Goal: Feedback & Contribution: Submit feedback/report problem

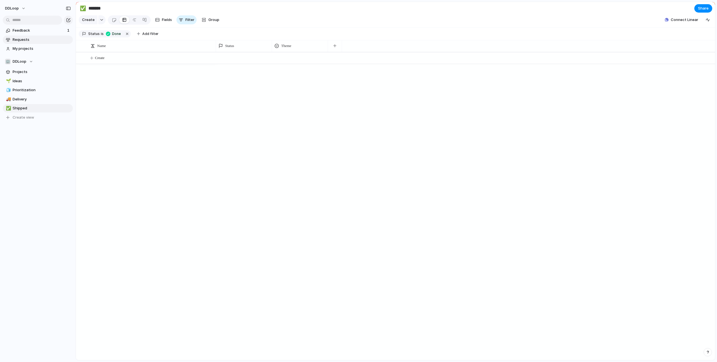
click at [35, 43] on link "Requests" at bounding box center [38, 40] width 70 height 8
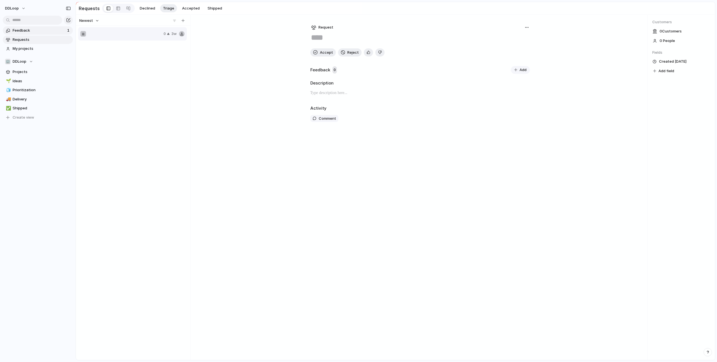
click at [35, 33] on span "Feedback" at bounding box center [39, 31] width 53 height 6
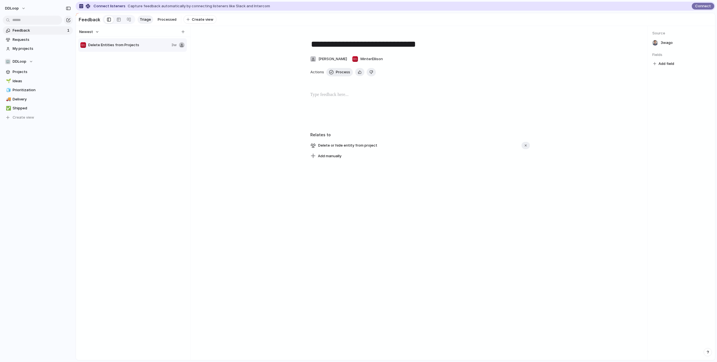
click at [88, 6] on div at bounding box center [84, 6] width 15 height 4
click at [702, 7] on span "Connect" at bounding box center [703, 6] width 16 height 6
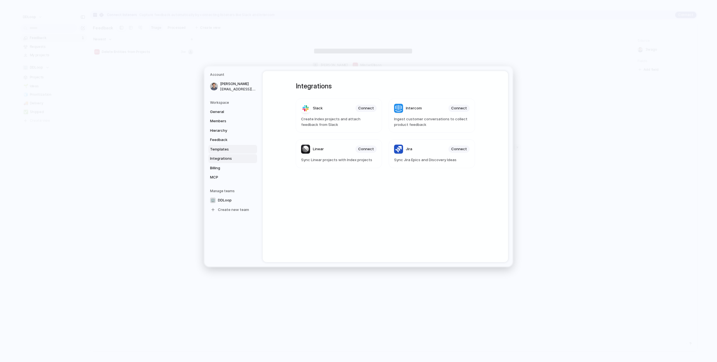
click at [229, 150] on span "Templates" at bounding box center [228, 149] width 36 height 6
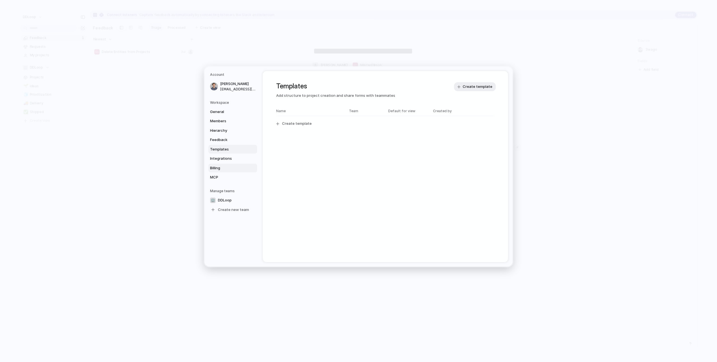
click at [232, 169] on span "Billing" at bounding box center [228, 168] width 36 height 6
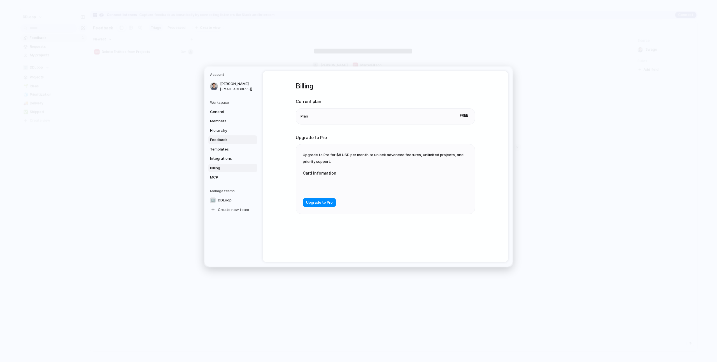
click at [231, 141] on span "Feedback" at bounding box center [228, 140] width 36 height 6
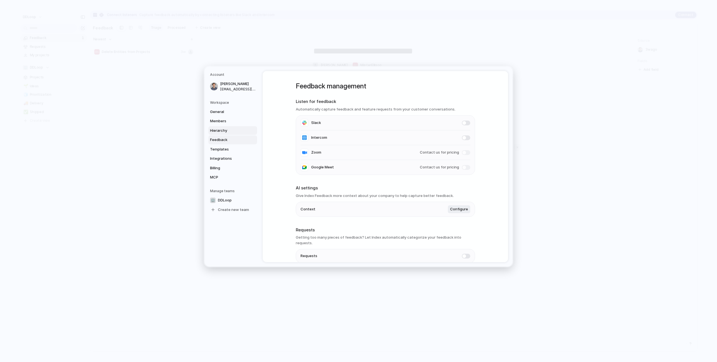
click at [231, 132] on span "Hierarchy" at bounding box center [228, 131] width 36 height 6
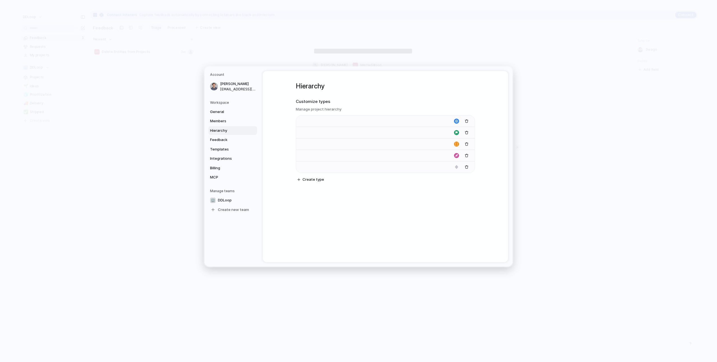
type input "****"
type input "*******"
type input "**********"
type input "******"
type input "*******"
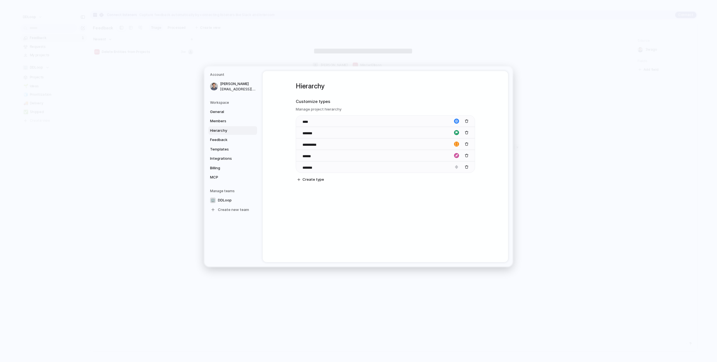
click at [231, 125] on div "General Members Hierarchy Feedback Templates Integrations Billing MCP" at bounding box center [233, 144] width 47 height 74
click at [235, 120] on span "Members" at bounding box center [228, 121] width 36 height 6
click at [232, 112] on span "General" at bounding box center [228, 112] width 36 height 6
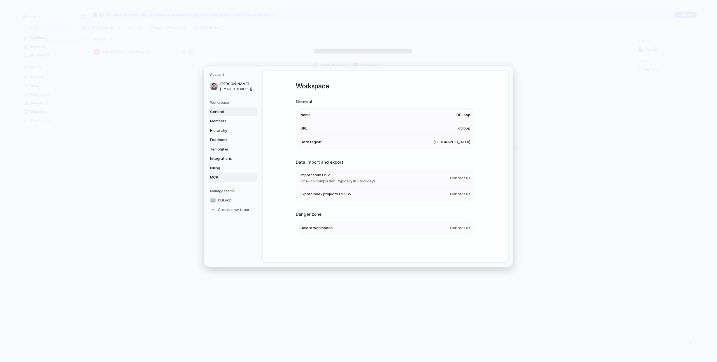
click at [228, 175] on span "MCP" at bounding box center [228, 178] width 36 height 6
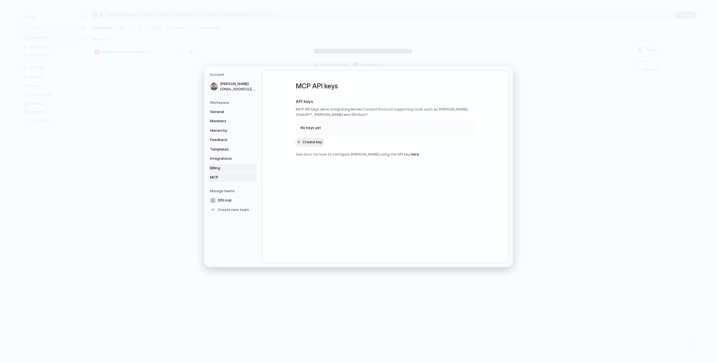
click at [230, 169] on span "Billing" at bounding box center [228, 168] width 36 height 6
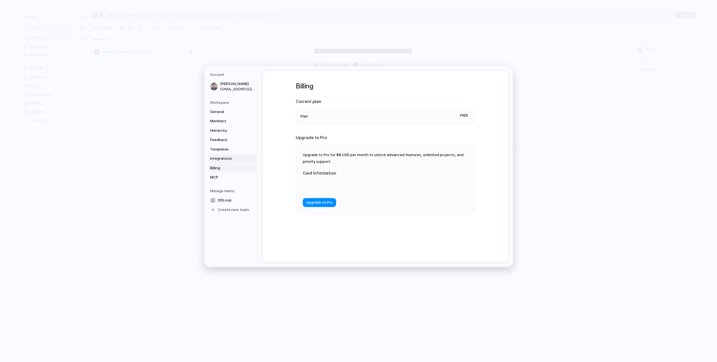
click at [229, 161] on span "Integrations" at bounding box center [228, 159] width 36 height 6
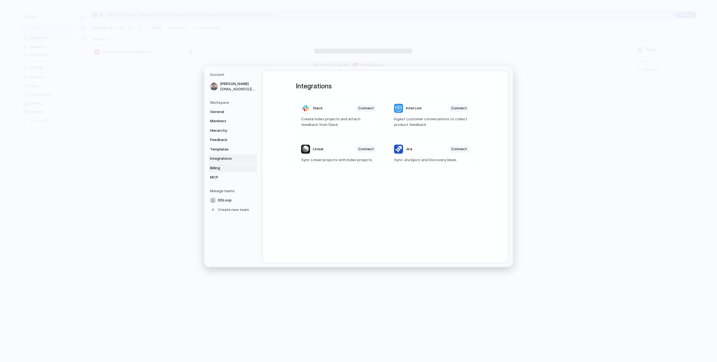
click at [229, 165] on span "Billing" at bounding box center [228, 168] width 36 height 6
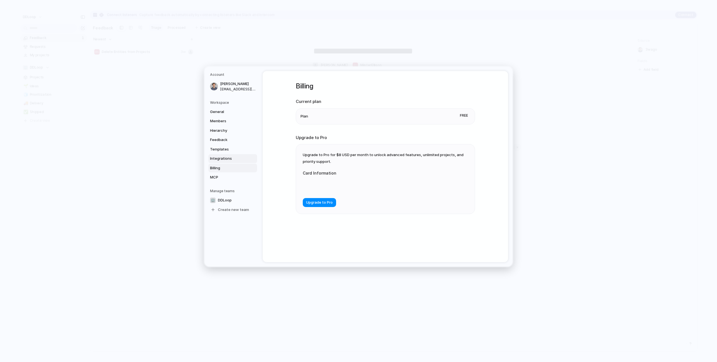
click at [228, 156] on span "Integrations" at bounding box center [228, 159] width 36 height 6
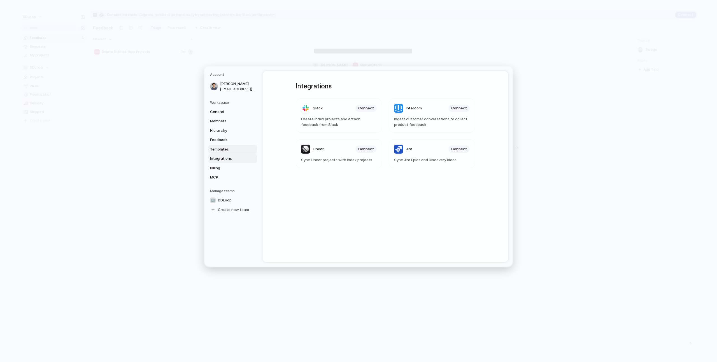
click at [230, 151] on span "Templates" at bounding box center [228, 149] width 36 height 6
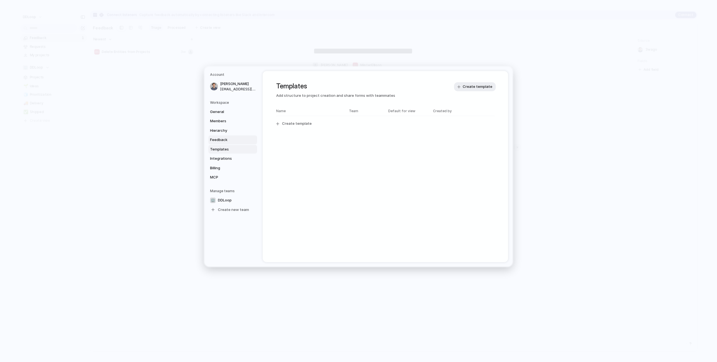
click at [223, 137] on span "Feedback" at bounding box center [228, 140] width 36 height 6
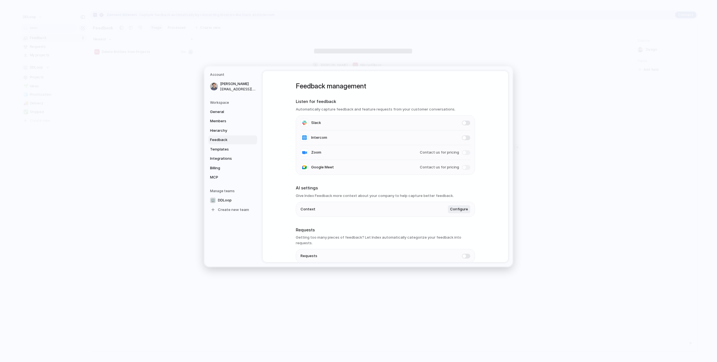
scroll to position [22, 0]
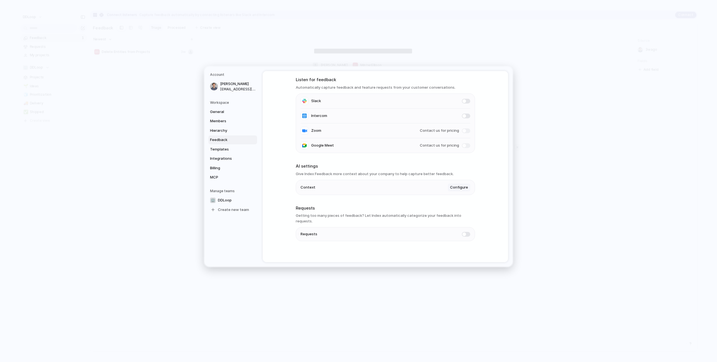
click at [466, 187] on button "Configure" at bounding box center [459, 188] width 22 height 8
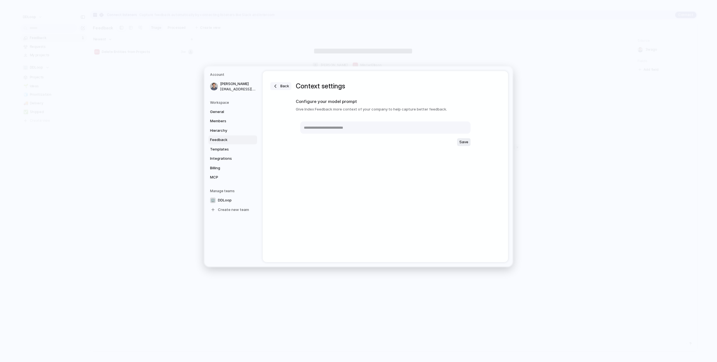
click at [277, 86] on button "Back" at bounding box center [280, 86] width 21 height 8
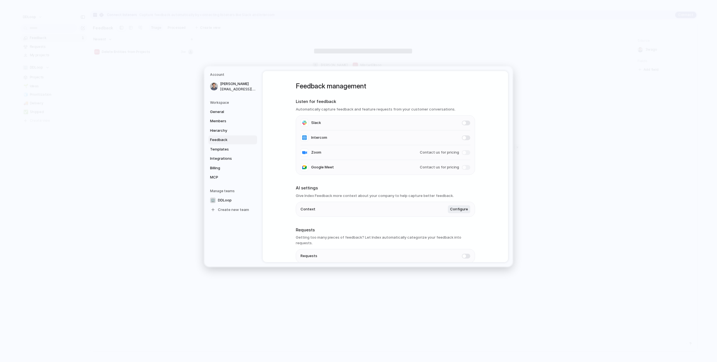
scroll to position [13, 0]
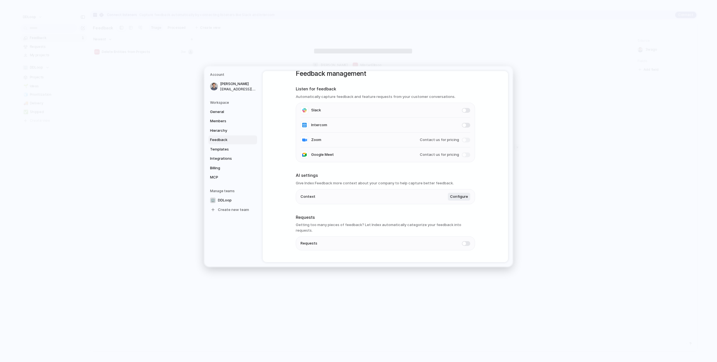
click at [482, 230] on div "Feedback management Listen for feedback Automatically capture feedback and feat…" at bounding box center [385, 166] width 245 height 191
click at [228, 132] on span "Hierarchy" at bounding box center [228, 131] width 36 height 6
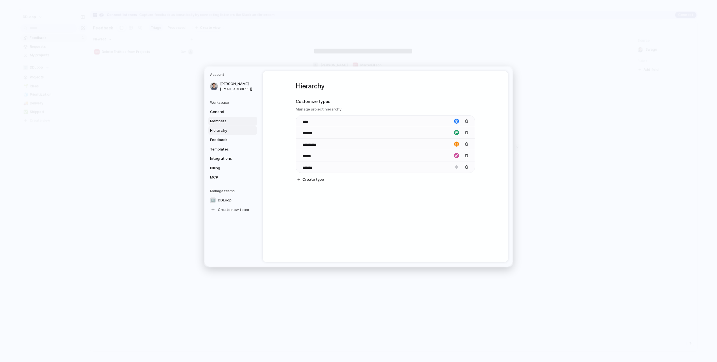
click at [228, 123] on span "Members" at bounding box center [228, 121] width 36 height 6
click at [229, 117] on link "Members" at bounding box center [232, 121] width 49 height 9
click at [230, 115] on link "General" at bounding box center [232, 111] width 49 height 9
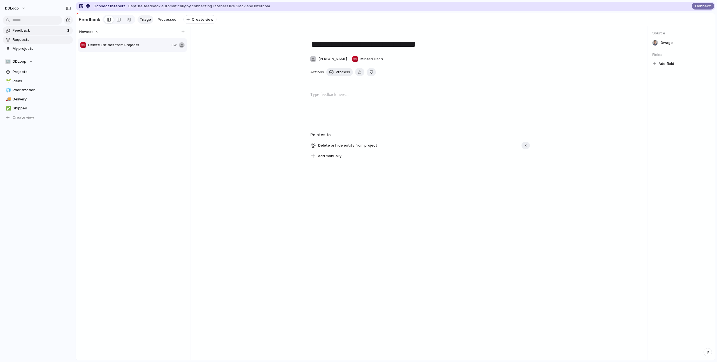
click at [42, 39] on span "Requests" at bounding box center [42, 40] width 58 height 6
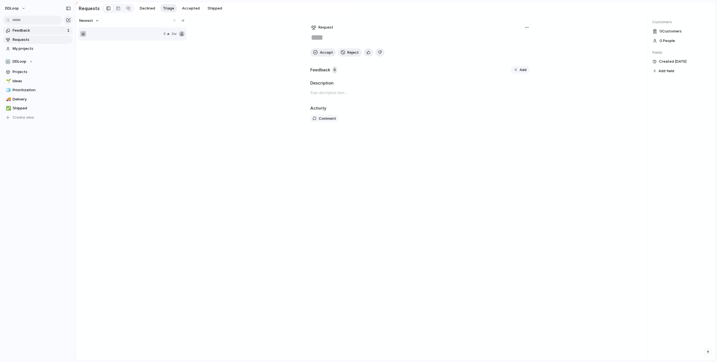
click at [43, 33] on link "Feedback 1" at bounding box center [38, 30] width 70 height 8
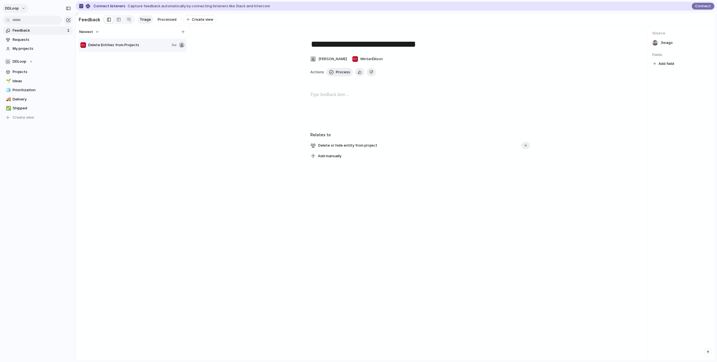
click at [23, 8] on button "DDLoop" at bounding box center [16, 8] width 26 height 9
click at [32, 22] on li "Settings" at bounding box center [27, 21] width 46 height 9
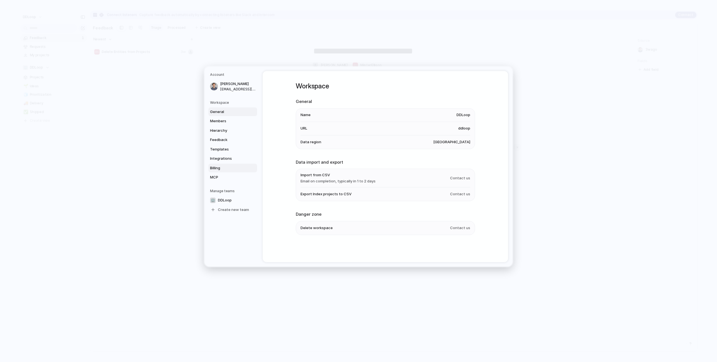
click at [227, 167] on span "Billing" at bounding box center [228, 168] width 36 height 6
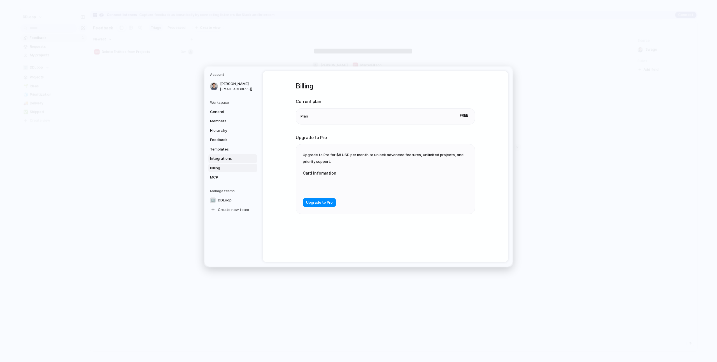
click at [229, 159] on span "Integrations" at bounding box center [228, 159] width 36 height 6
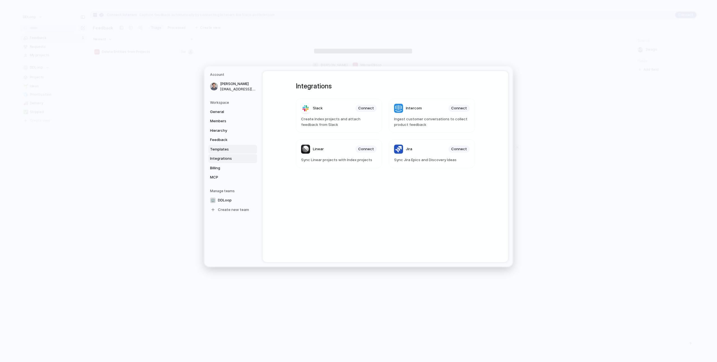
click at [229, 150] on span "Templates" at bounding box center [228, 149] width 36 height 6
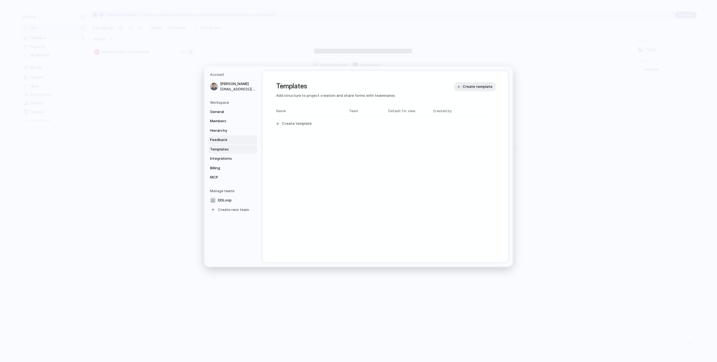
click at [230, 137] on span "Feedback" at bounding box center [228, 140] width 36 height 6
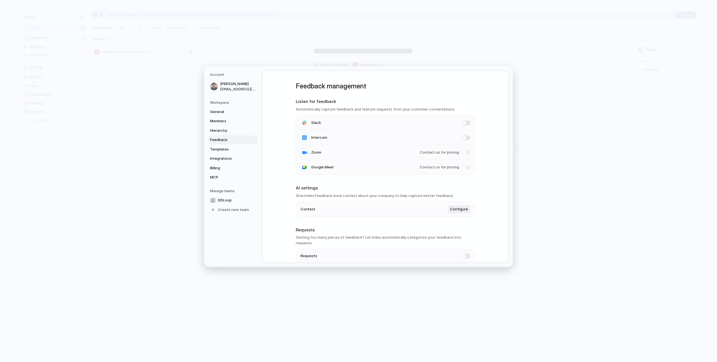
click at [468, 254] on span at bounding box center [466, 256] width 8 height 5
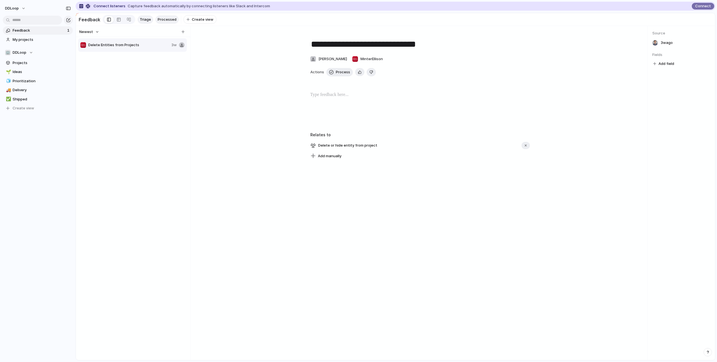
click at [163, 21] on span "Processed" at bounding box center [167, 20] width 19 height 6
click at [149, 21] on span "Triage" at bounding box center [145, 20] width 11 height 6
click at [162, 21] on span "Processed" at bounding box center [167, 20] width 19 height 6
click at [148, 21] on span "Triage" at bounding box center [145, 20] width 11 height 6
click at [160, 22] on link "Processed" at bounding box center [166, 19] width 23 height 8
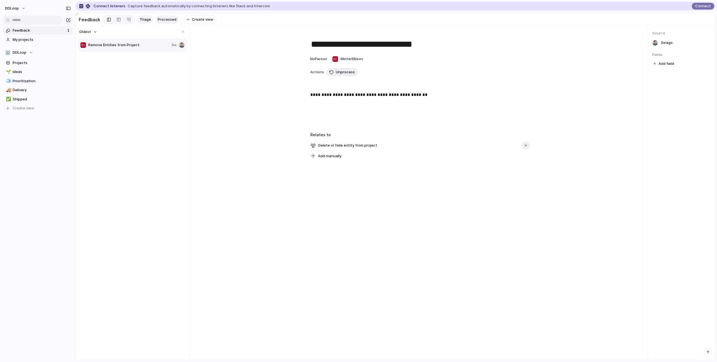
click at [141, 21] on span "Triage" at bounding box center [145, 20] width 11 height 6
click at [116, 22] on div at bounding box center [118, 19] width 4 height 9
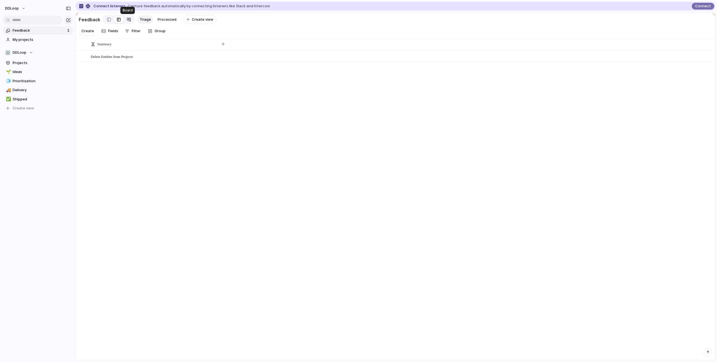
click at [127, 21] on div at bounding box center [129, 19] width 4 height 9
click at [118, 22] on div at bounding box center [118, 19] width 4 height 9
click at [108, 22] on div at bounding box center [109, 19] width 4 height 8
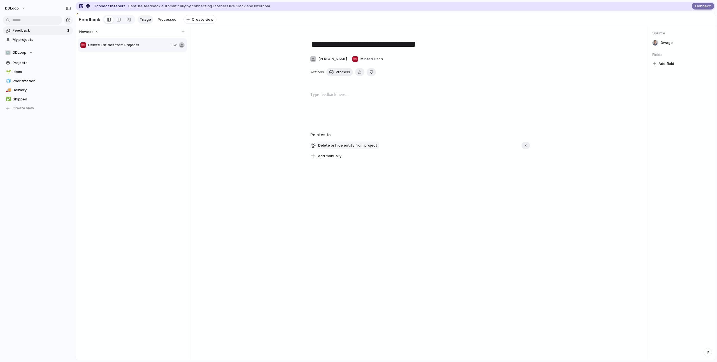
click at [331, 148] on span "Delete or hide entity from project" at bounding box center [347, 146] width 62 height 8
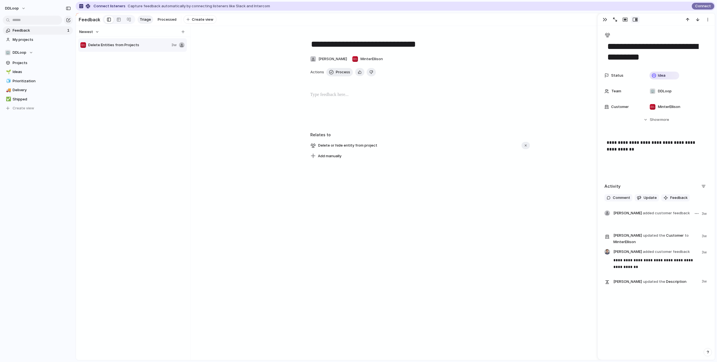
click at [605, 214] on div at bounding box center [607, 214] width 6 height 6
click at [650, 197] on span "Update" at bounding box center [649, 198] width 13 height 6
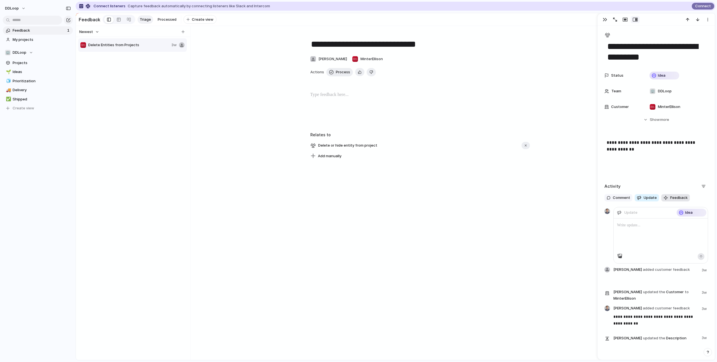
click at [666, 198] on div "button" at bounding box center [665, 198] width 4 height 4
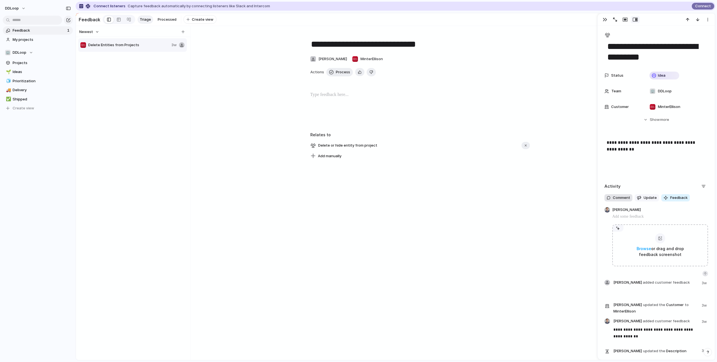
click at [627, 199] on span "Comment" at bounding box center [621, 198] width 17 height 6
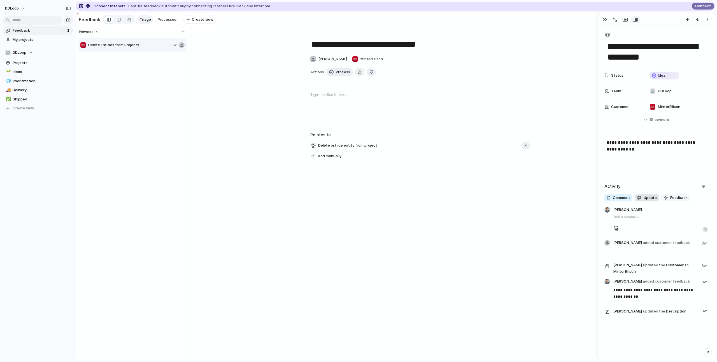
click at [642, 200] on button "Update" at bounding box center [646, 197] width 24 height 7
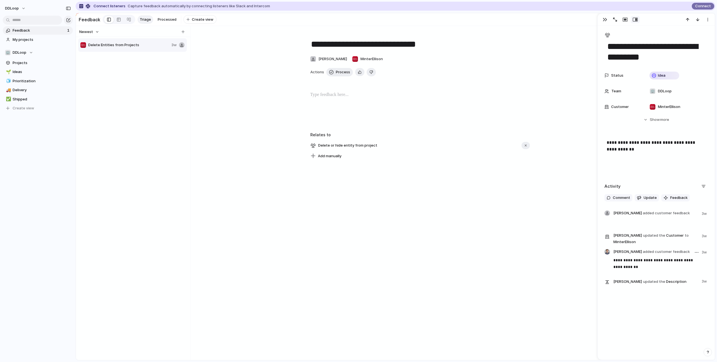
click at [692, 270] on div "**********" at bounding box center [656, 251] width 104 height 81
click at [693, 213] on button "button" at bounding box center [696, 214] width 7 height 7
click at [679, 234] on span "Reassign" at bounding box center [679, 235] width 16 height 6
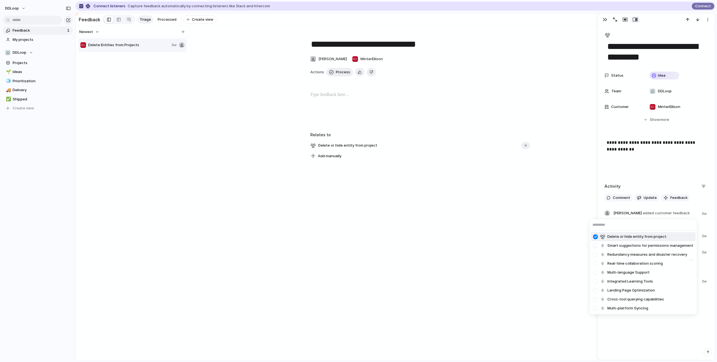
click at [699, 216] on div "Delete or hide entity from project Smart suggestions for permissions management…" at bounding box center [358, 181] width 717 height 362
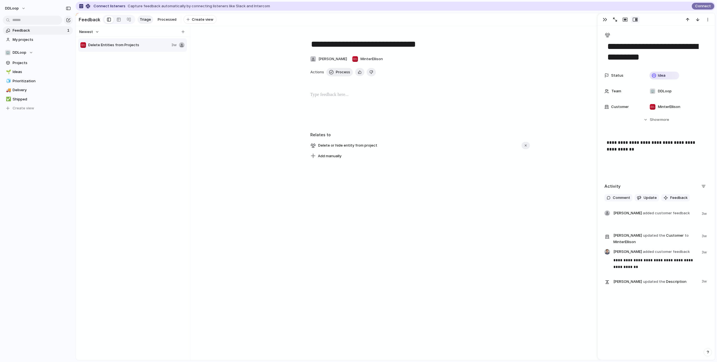
click at [676, 171] on div "**********" at bounding box center [656, 157] width 104 height 36
drag, startPoint x: 637, startPoint y: 266, endPoint x: 622, endPoint y: 257, distance: 17.3
click at [622, 257] on div "**********" at bounding box center [660, 263] width 95 height 29
click at [665, 265] on p "**********" at bounding box center [658, 263] width 90 height 13
click at [672, 123] on button "Hide Show more" at bounding box center [656, 120] width 104 height 10
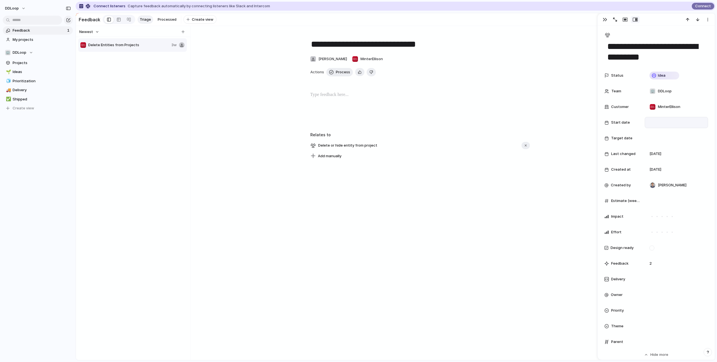
click at [661, 122] on div at bounding box center [676, 123] width 58 height 6
click at [661, 122] on div "Day Month Quarter Half-year Year [DATE] Su Mo Tu We Th Fr Sa 27 28 29 30 31 1 2…" at bounding box center [358, 181] width 717 height 362
